Goal: Information Seeking & Learning: Find specific fact

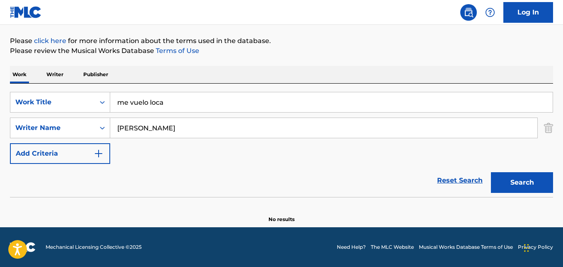
drag, startPoint x: 170, startPoint y: 103, endPoint x: 117, endPoint y: 102, distance: 52.6
click at [117, 102] on input "me vuelo loca" at bounding box center [331, 102] width 442 height 20
type input "BANDA PEGAJOSA"
click at [529, 184] on button "Search" at bounding box center [522, 182] width 62 height 21
drag, startPoint x: 166, startPoint y: 129, endPoint x: 113, endPoint y: 126, distance: 53.2
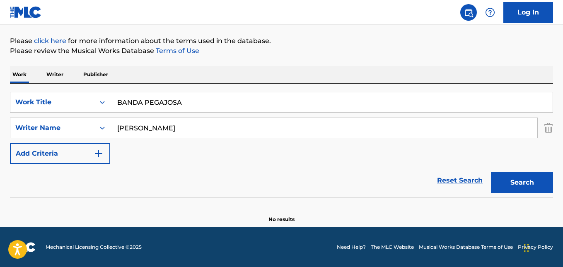
click at [113, 126] on input "[PERSON_NAME]" at bounding box center [323, 128] width 427 height 20
click at [172, 125] on input "Search Form" at bounding box center [323, 128] width 427 height 20
paste input "[PERSON_NAME] PEGAJOSA"
type input "[PERSON_NAME] PEGAJOSA"
click at [104, 129] on icon "Search Form" at bounding box center [102, 128] width 8 height 8
